Goal: Information Seeking & Learning: Find specific fact

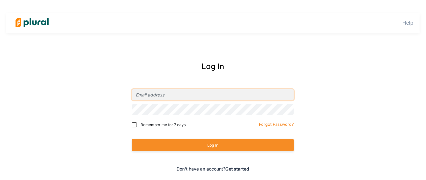
click at [190, 98] on input "email" at bounding box center [213, 94] width 162 height 11
type input "epage@icnl.org"
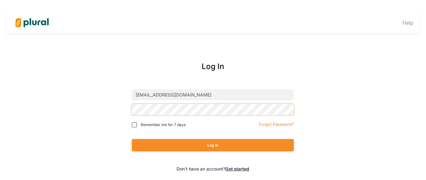
click at [132, 139] on button "Log In" at bounding box center [213, 145] width 162 height 12
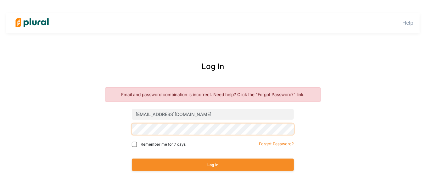
click at [132, 158] on button "Log In" at bounding box center [213, 164] width 162 height 12
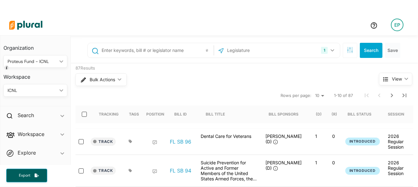
click at [135, 53] on input "text" at bounding box center [156, 50] width 111 height 12
type input "sb 498"
click at [281, 47] on input "text" at bounding box center [260, 50] width 67 height 12
click at [321, 52] on div "1" at bounding box center [324, 50] width 7 height 7
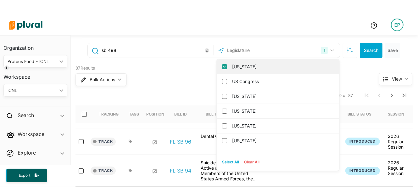
click at [245, 69] on label "Florida" at bounding box center [282, 66] width 101 height 9
click at [227, 69] on input "Florida" at bounding box center [224, 66] width 5 height 5
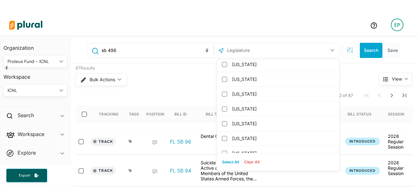
scroll to position [685, 0]
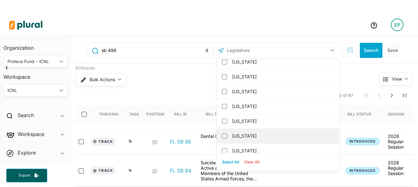
click at [271, 131] on label "Wisconsin" at bounding box center [282, 135] width 101 height 9
click at [227, 133] on input "Wisconsin" at bounding box center [224, 135] width 5 height 5
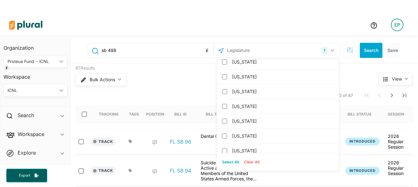
scroll to position [0, 0]
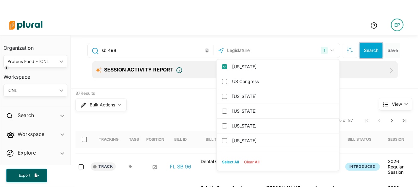
click at [360, 49] on button "Search" at bounding box center [371, 50] width 23 height 15
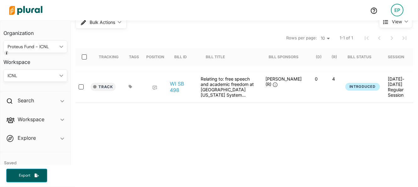
scroll to position [79, 0]
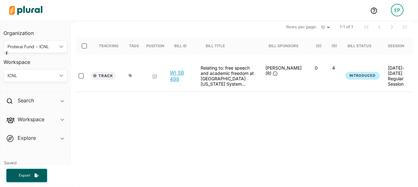
click at [177, 70] on link "WI SB 498" at bounding box center [182, 76] width 24 height 13
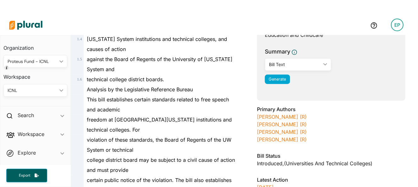
scroll to position [157, 0]
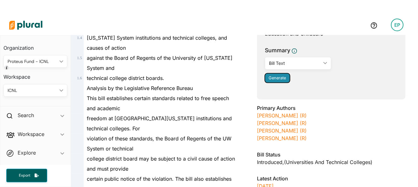
click at [273, 76] on span "Generate" at bounding box center [277, 78] width 17 height 5
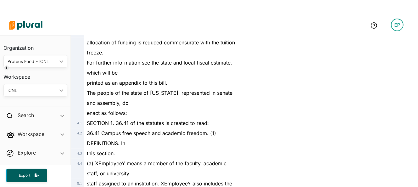
scroll to position [2438, 0]
click at [214, 72] on div "For further information see the state and local fiscal estimate, which will be" at bounding box center [161, 67] width 154 height 20
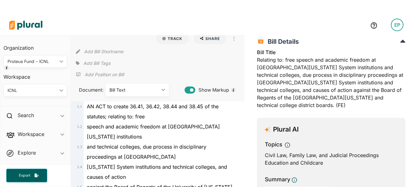
scroll to position [39, 0]
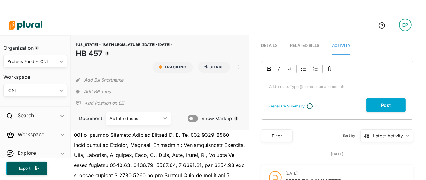
click at [266, 41] on link "Details" at bounding box center [269, 46] width 16 height 18
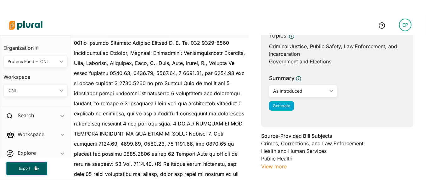
scroll to position [118, 0]
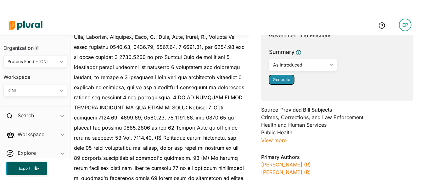
click at [286, 81] on span "Generate" at bounding box center [281, 79] width 17 height 5
